Goal: Transaction & Acquisition: Purchase product/service

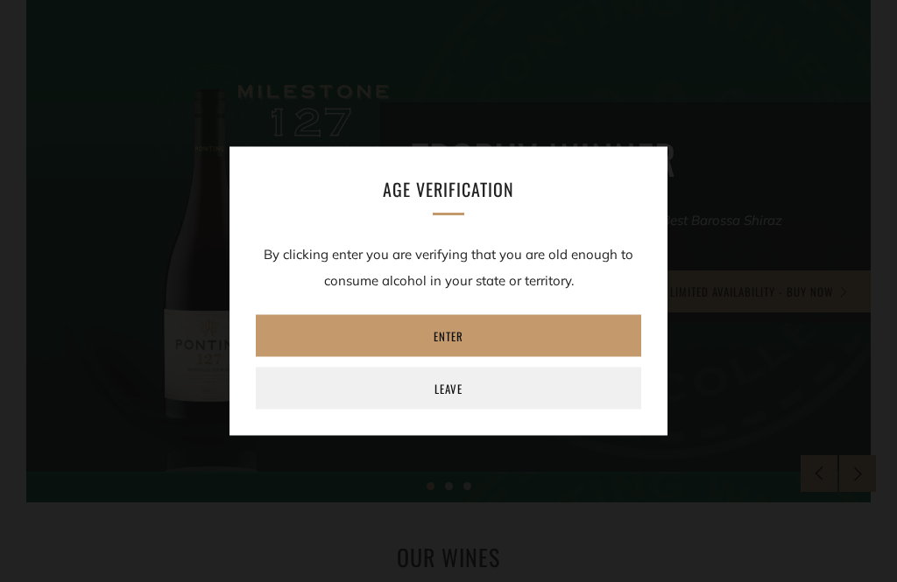
scroll to position [327, 0]
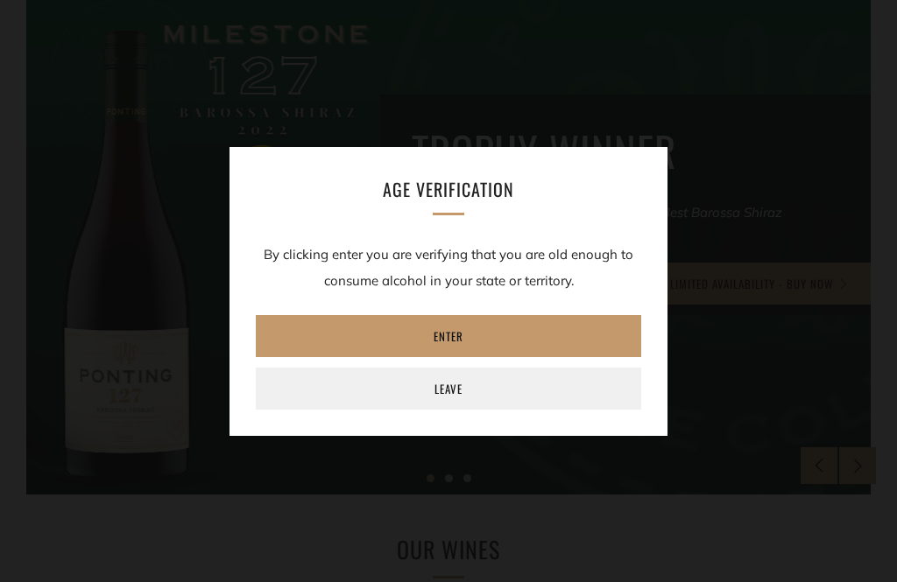
click at [468, 357] on link "Enter" at bounding box center [448, 336] width 385 height 42
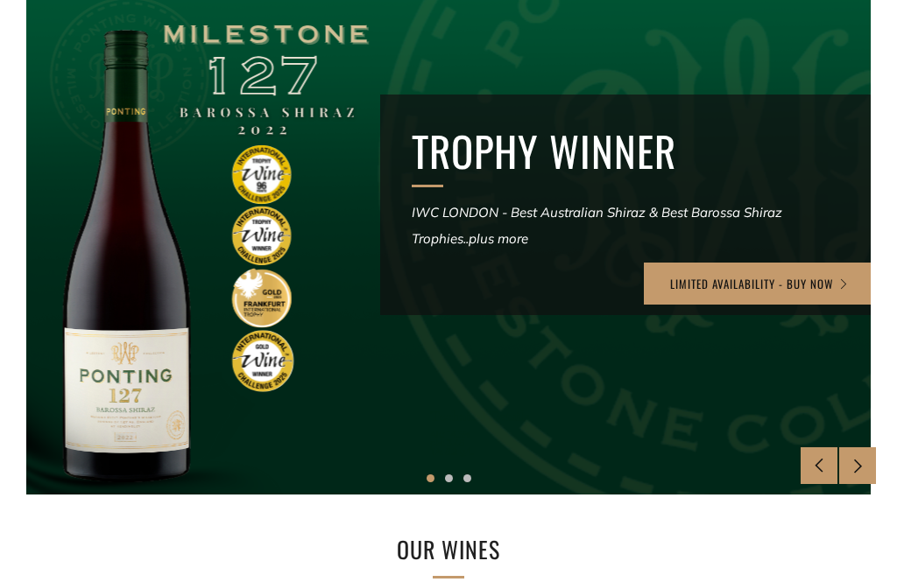
scroll to position [0, 0]
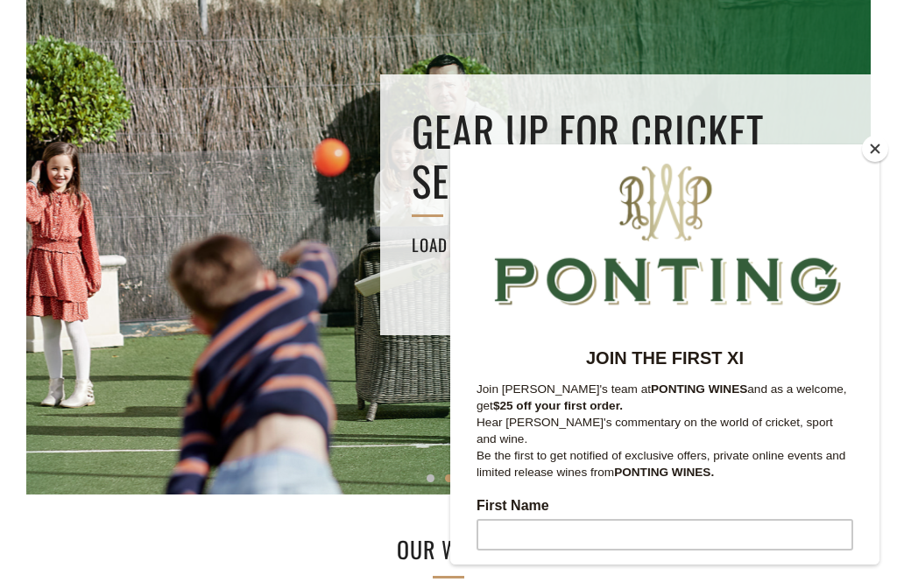
click at [885, 162] on button "Close" at bounding box center [875, 149] width 26 height 26
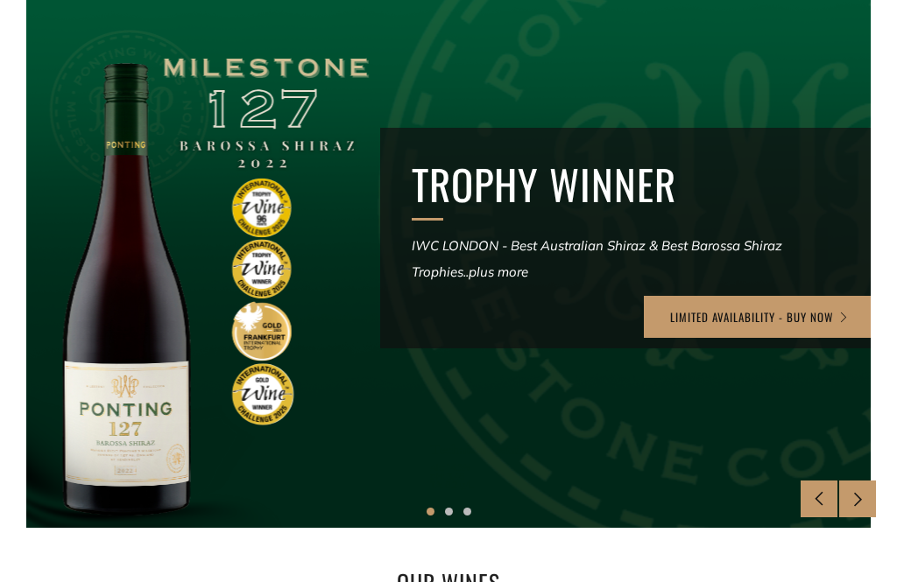
scroll to position [286, 0]
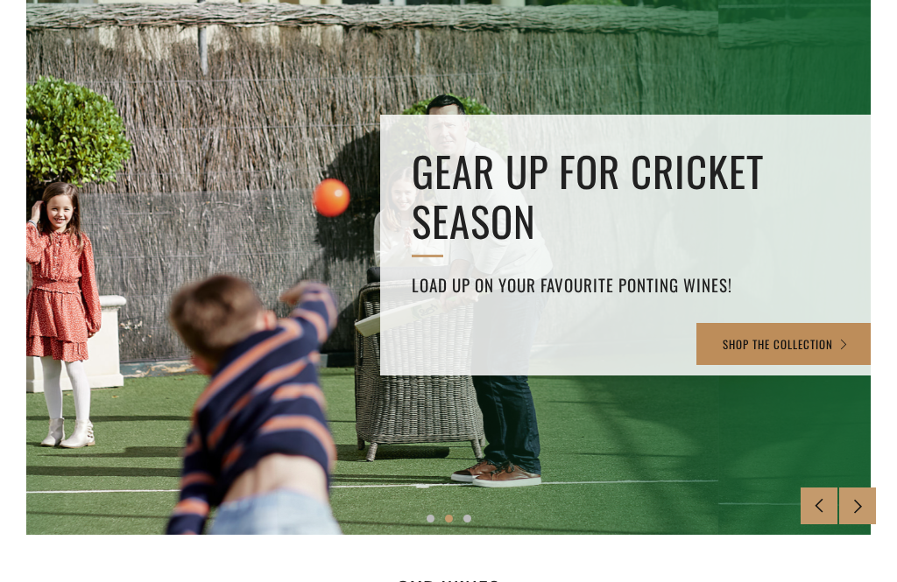
click at [776, 338] on link "SHOP THE COLLECTION" at bounding box center [785, 344] width 179 height 42
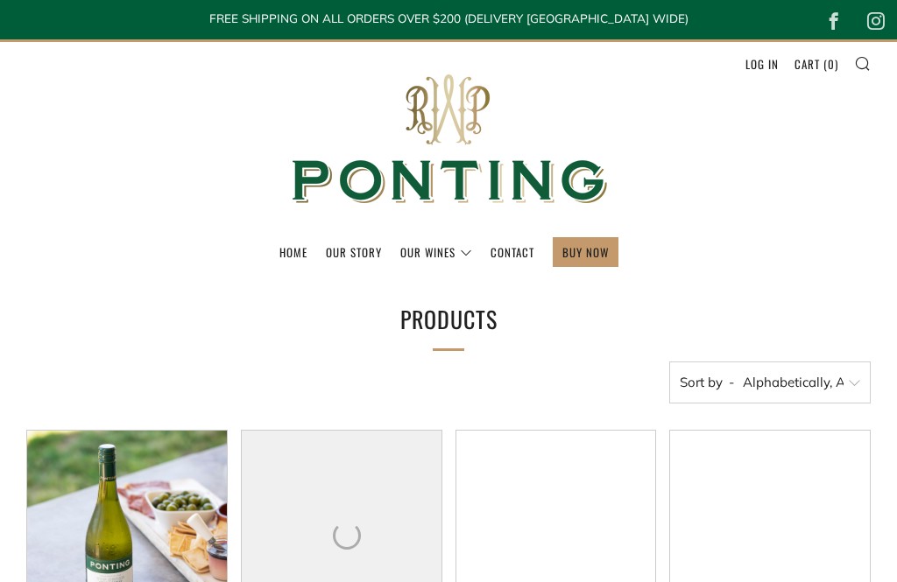
select select "title-ascending"
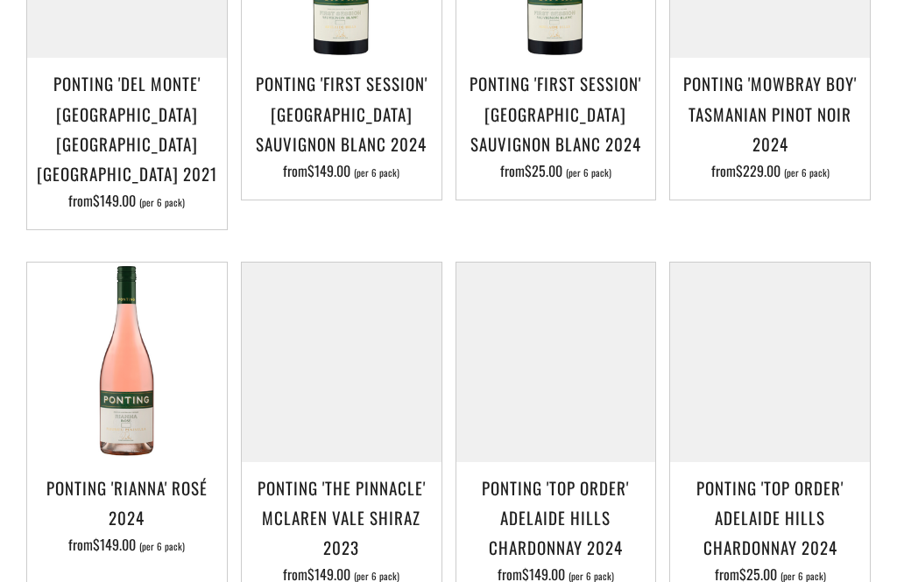
scroll to position [1471, 0]
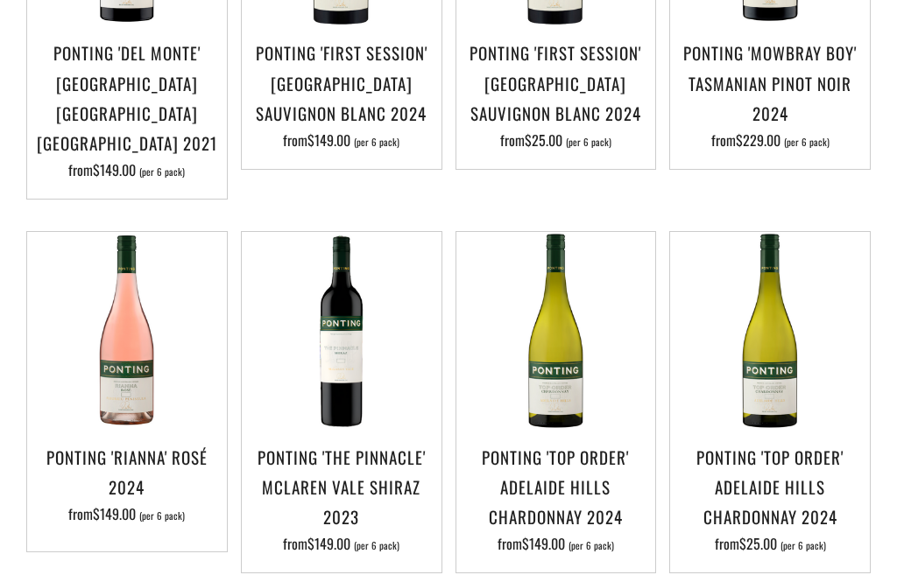
click at [768, 478] on h3 "Ponting 'Top Order' Adelaide Hills Chardonnay 2024" at bounding box center [770, 487] width 182 height 90
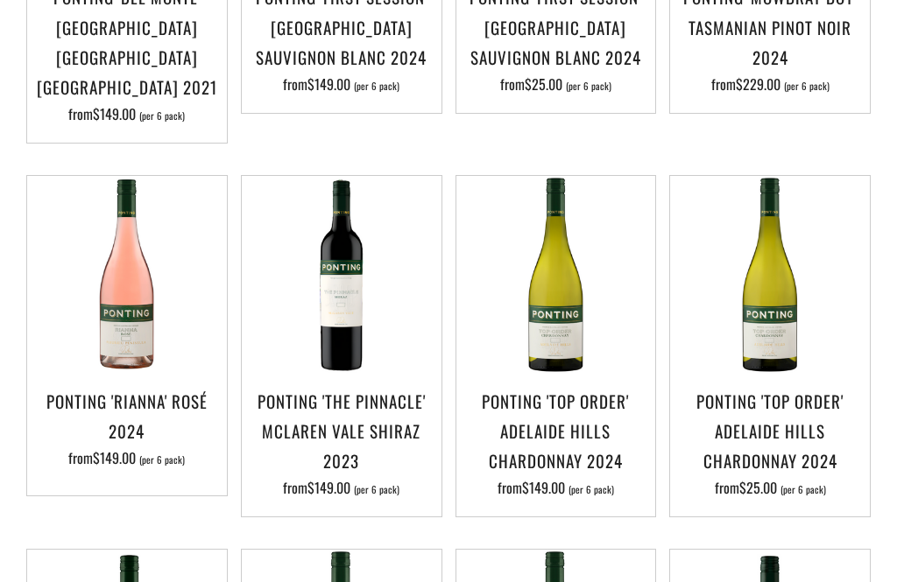
click at [571, 307] on img at bounding box center [556, 276] width 200 height 200
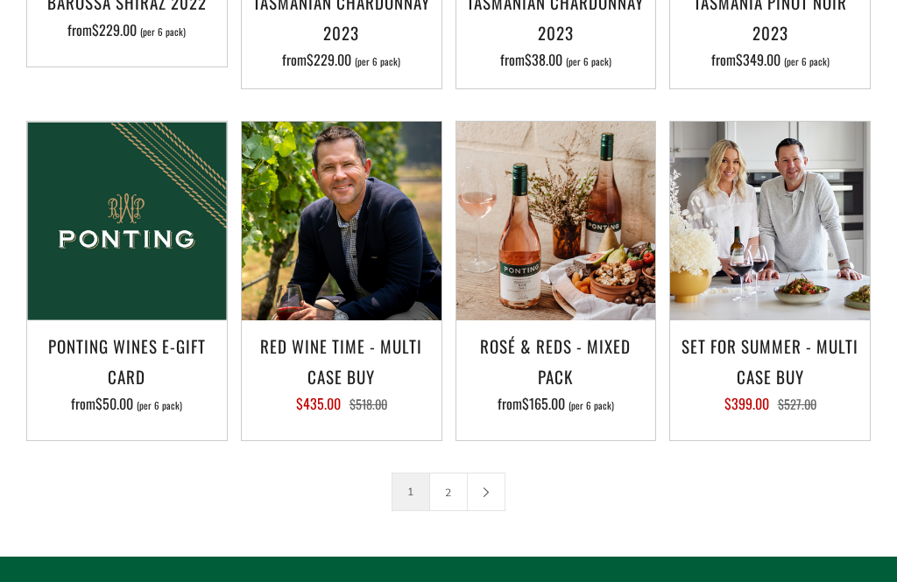
scroll to position [2321, 0]
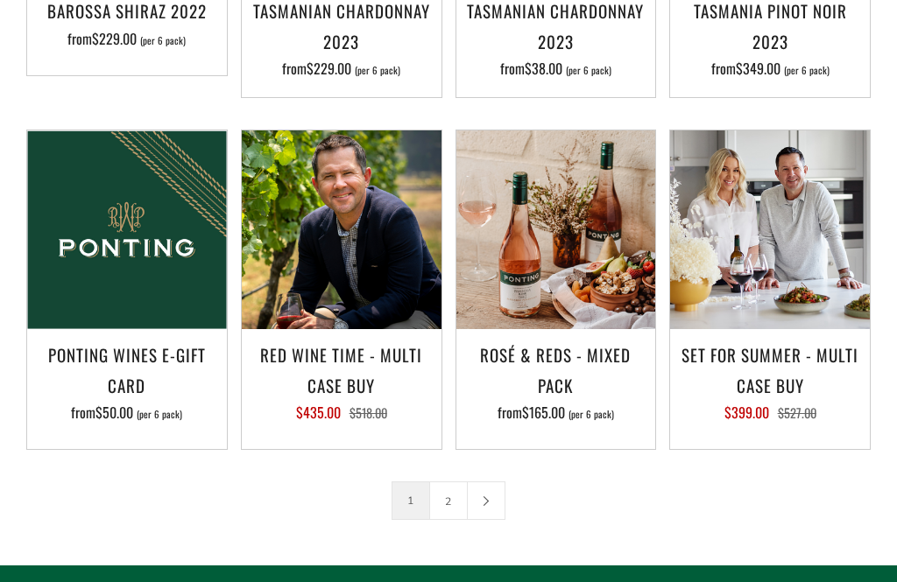
click at [809, 242] on img at bounding box center [770, 230] width 200 height 200
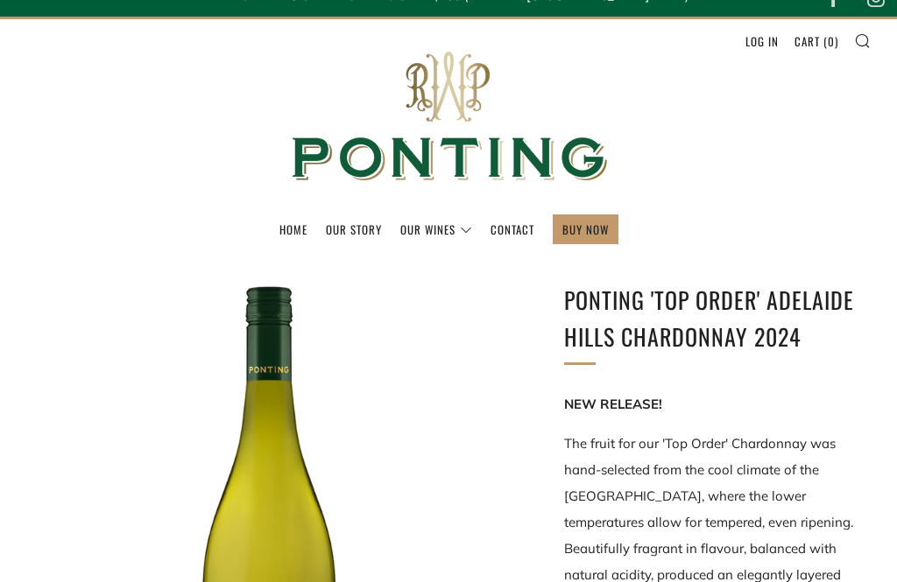
scroll to position [18, 0]
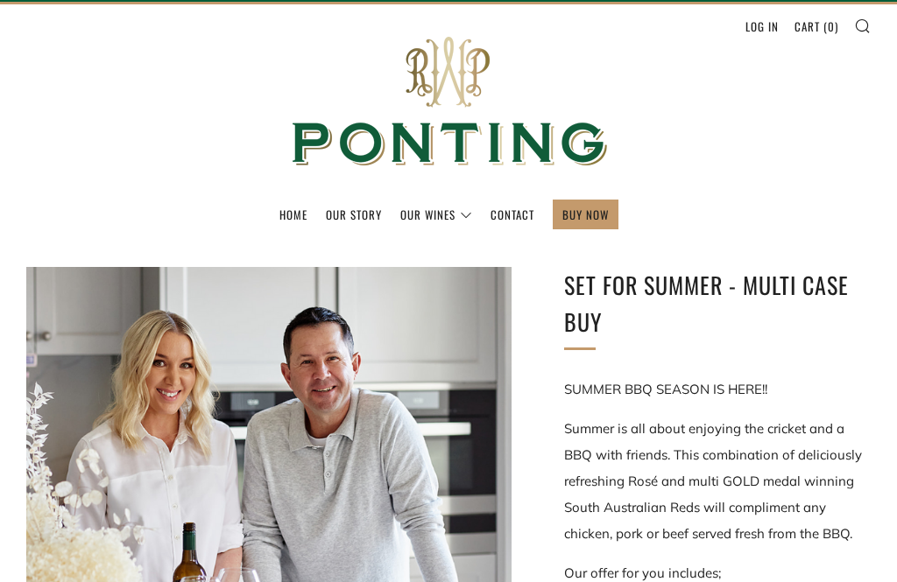
scroll to position [4, 0]
